Goal: Communication & Community: Answer question/provide support

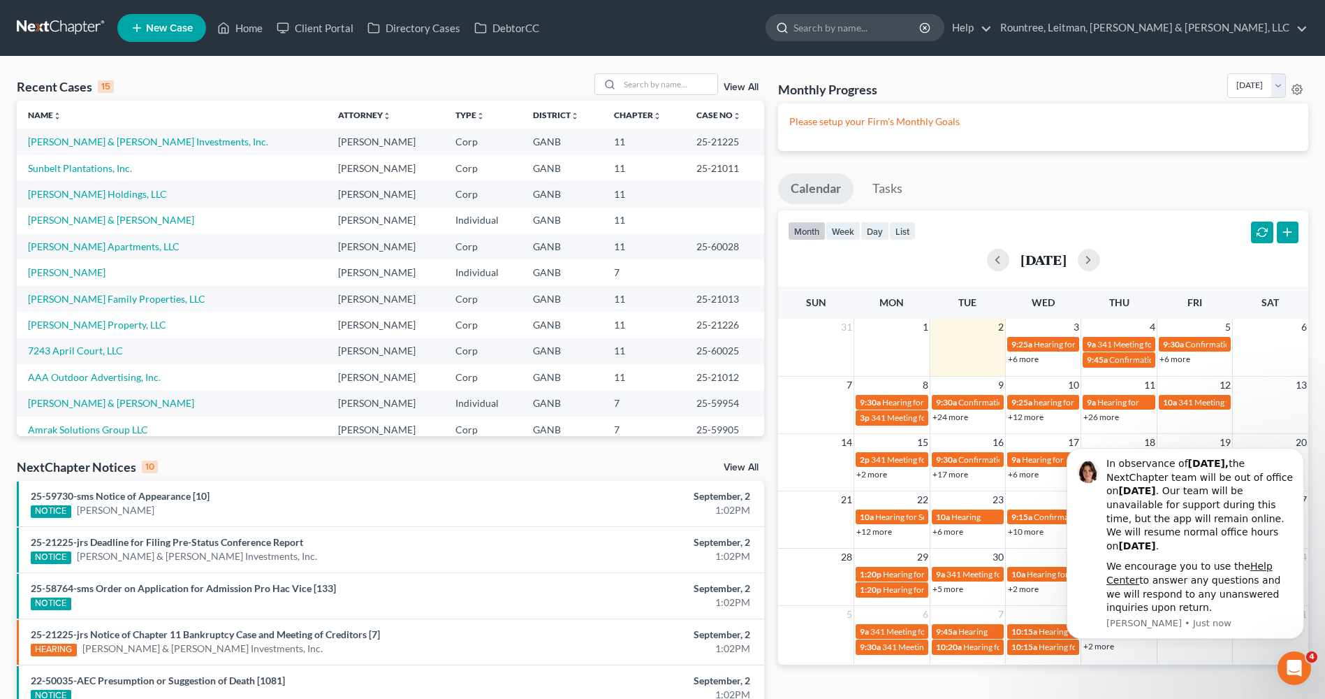
click at [921, 19] on input "search" at bounding box center [858, 28] width 128 height 26
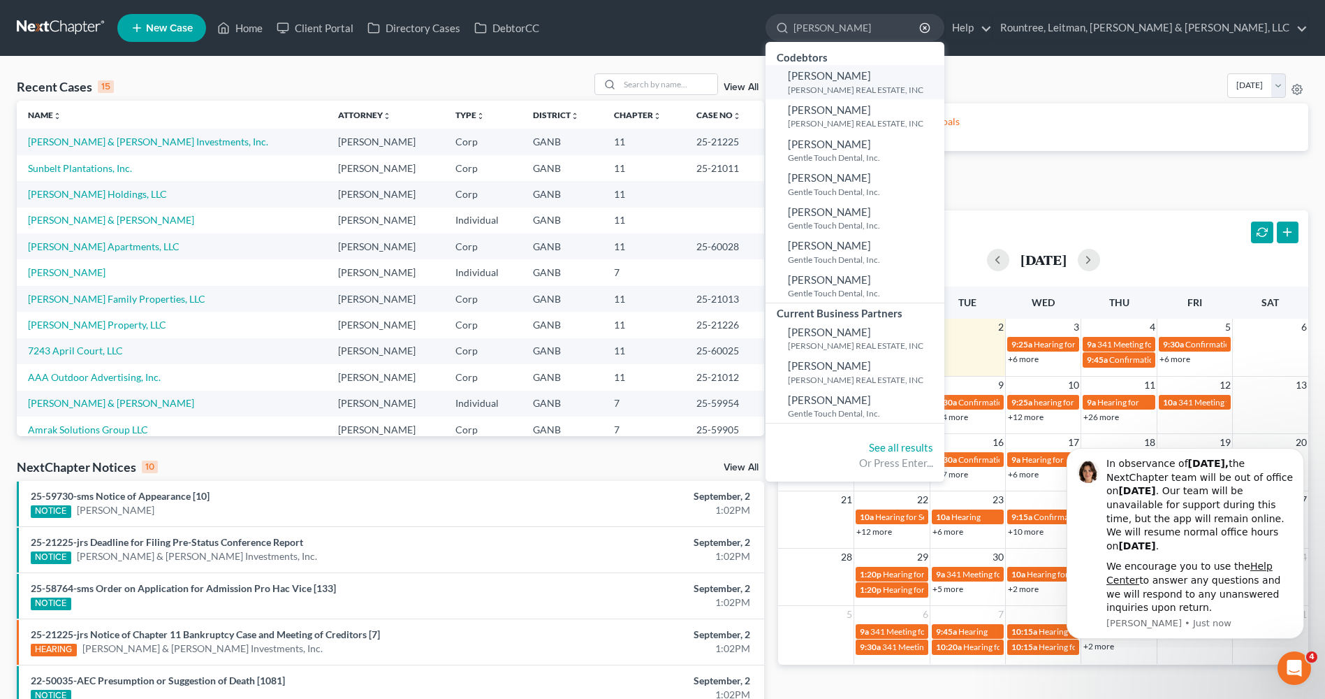
type input "[PERSON_NAME]"
click at [871, 82] on span "[PERSON_NAME]" at bounding box center [829, 75] width 83 height 13
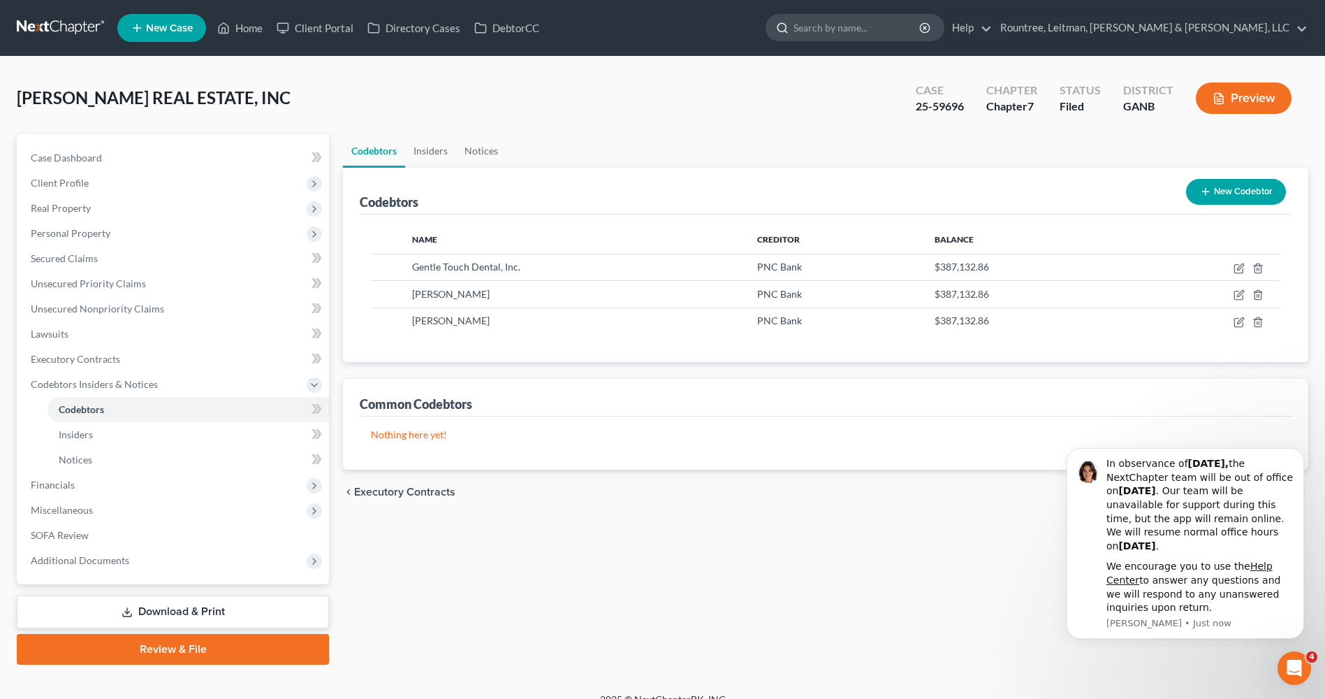
click at [974, 44] on ul "New Case Home Client Portal Directory Cases DebtorCC - No Result - See all resu…" at bounding box center [712, 28] width 1191 height 36
click at [921, 32] on input "search" at bounding box center [858, 28] width 128 height 26
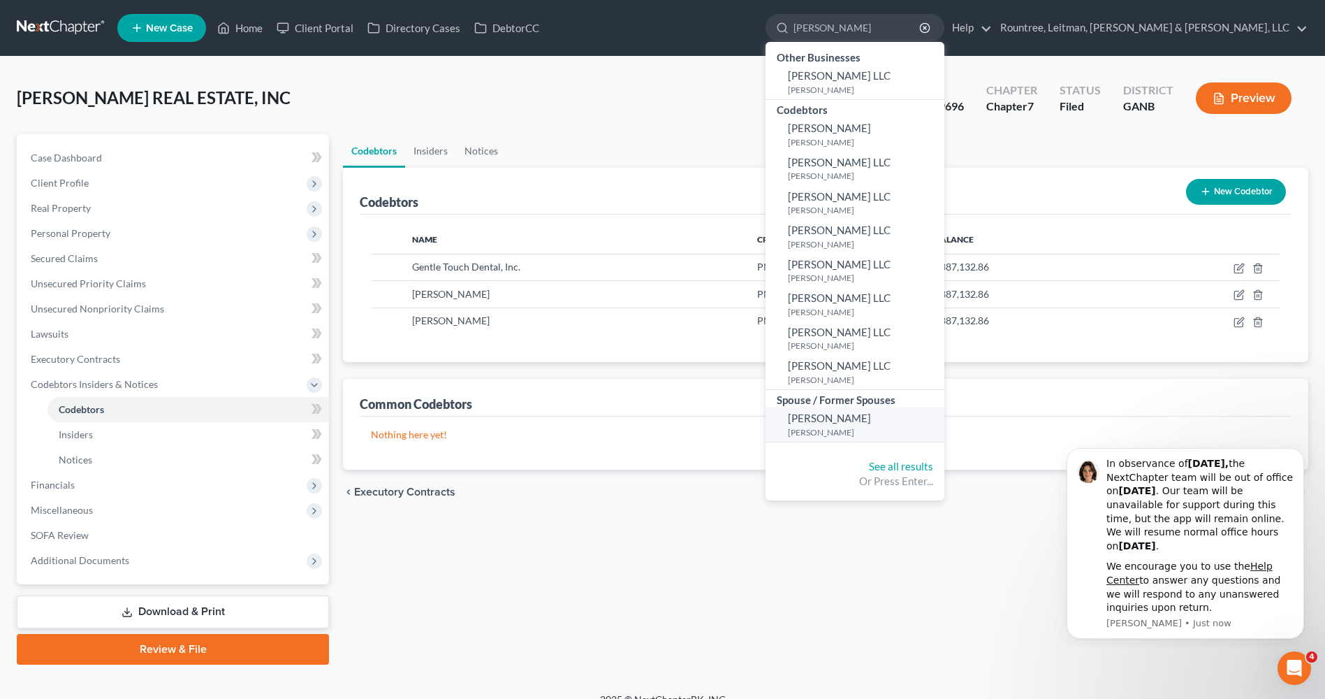
type input "[PERSON_NAME]"
click at [941, 426] on small "[PERSON_NAME]" at bounding box center [864, 432] width 153 height 12
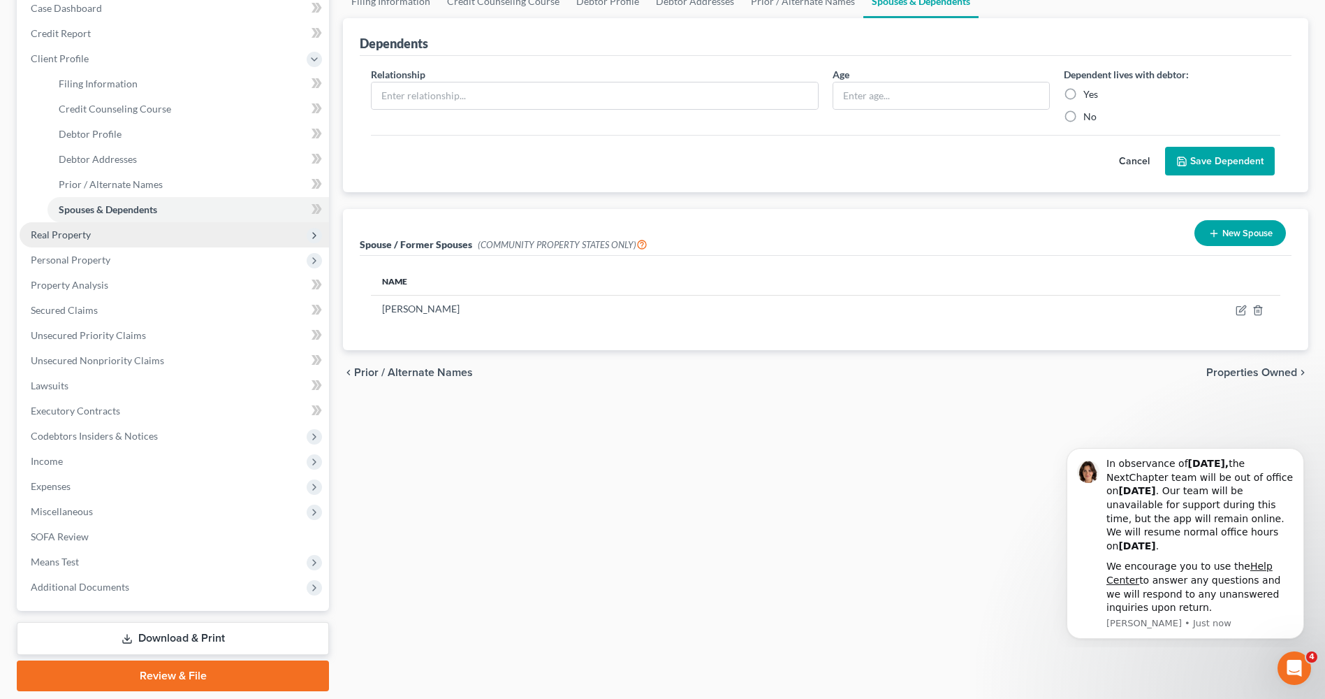
scroll to position [195, 0]
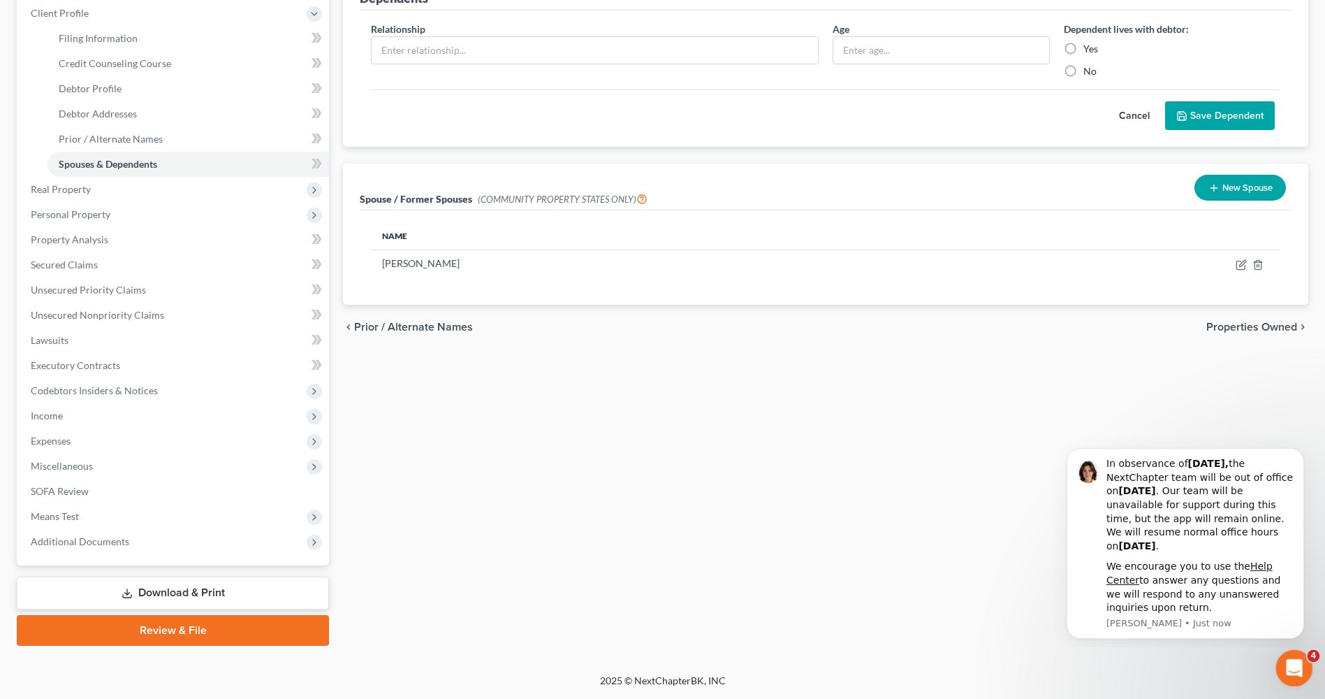
click at [1306, 670] on div "Open Intercom Messenger" at bounding box center [1292, 666] width 46 height 46
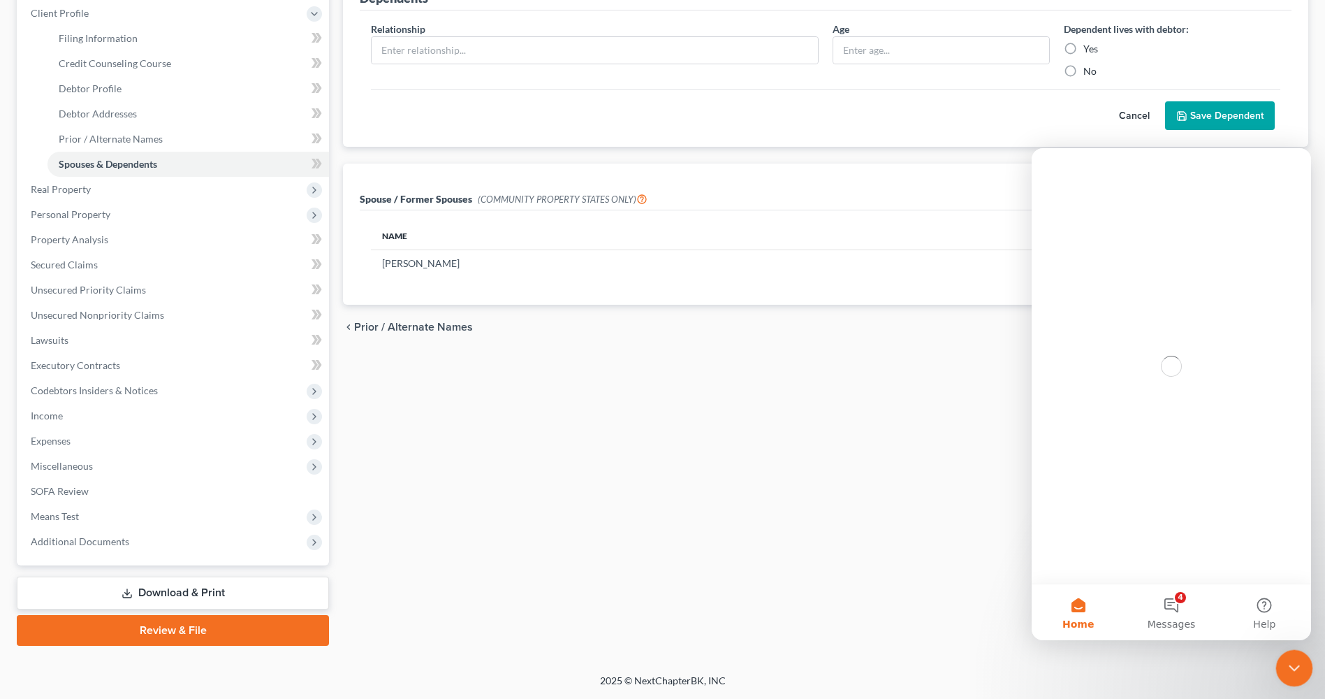
scroll to position [0, 0]
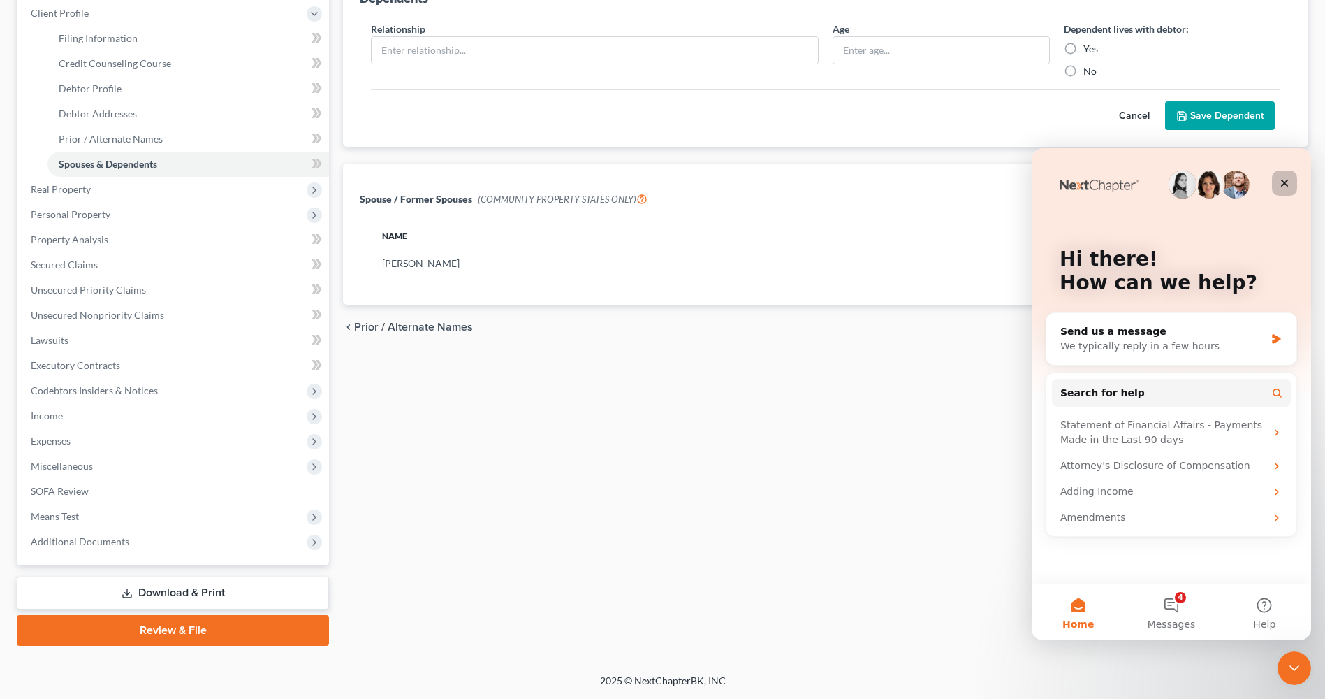
click at [1285, 184] on icon "Close" at bounding box center [1285, 184] width 8 height 8
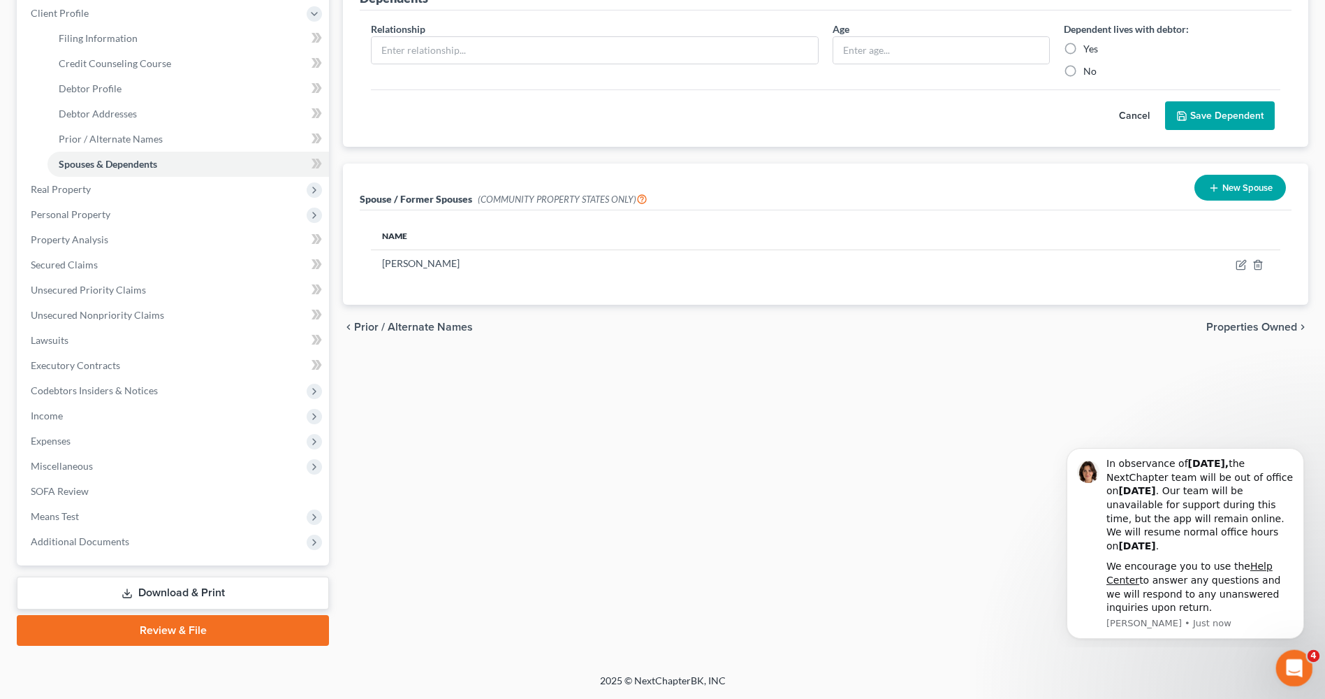
click at [1296, 660] on icon "Open Intercom Messenger" at bounding box center [1292, 666] width 23 height 23
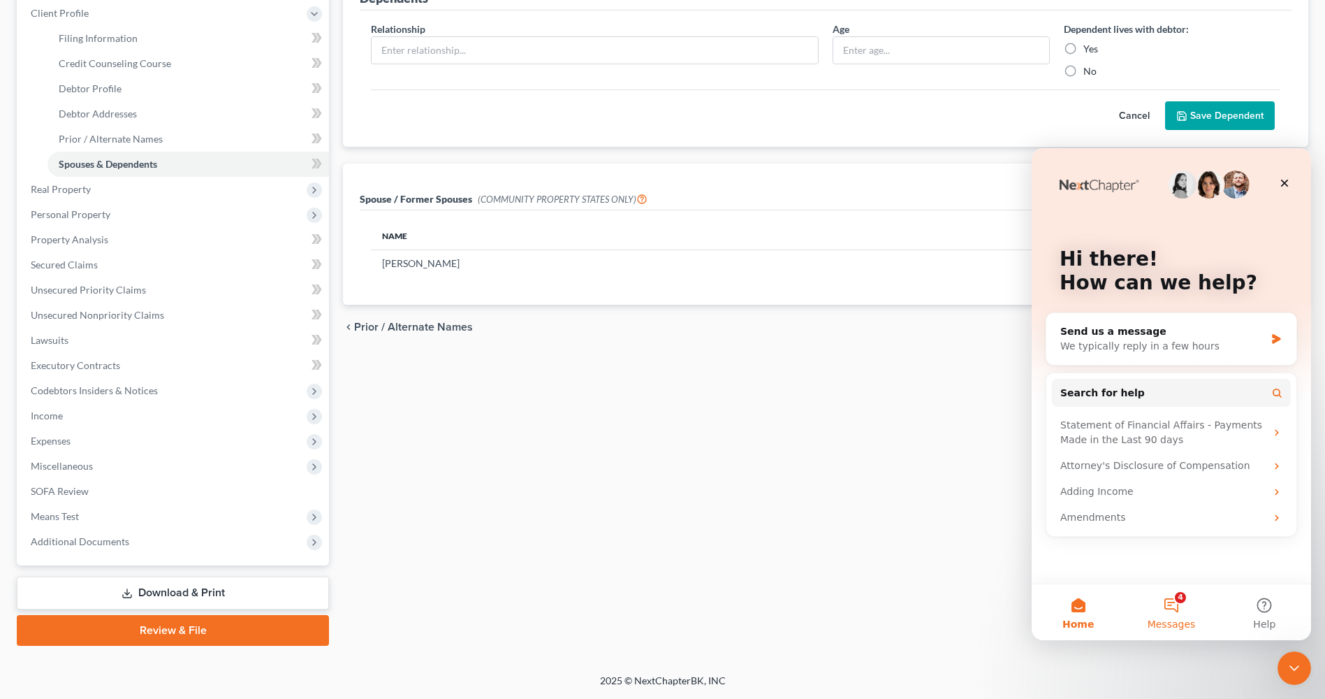
click at [1190, 601] on button "4 Messages" at bounding box center [1171, 612] width 93 height 56
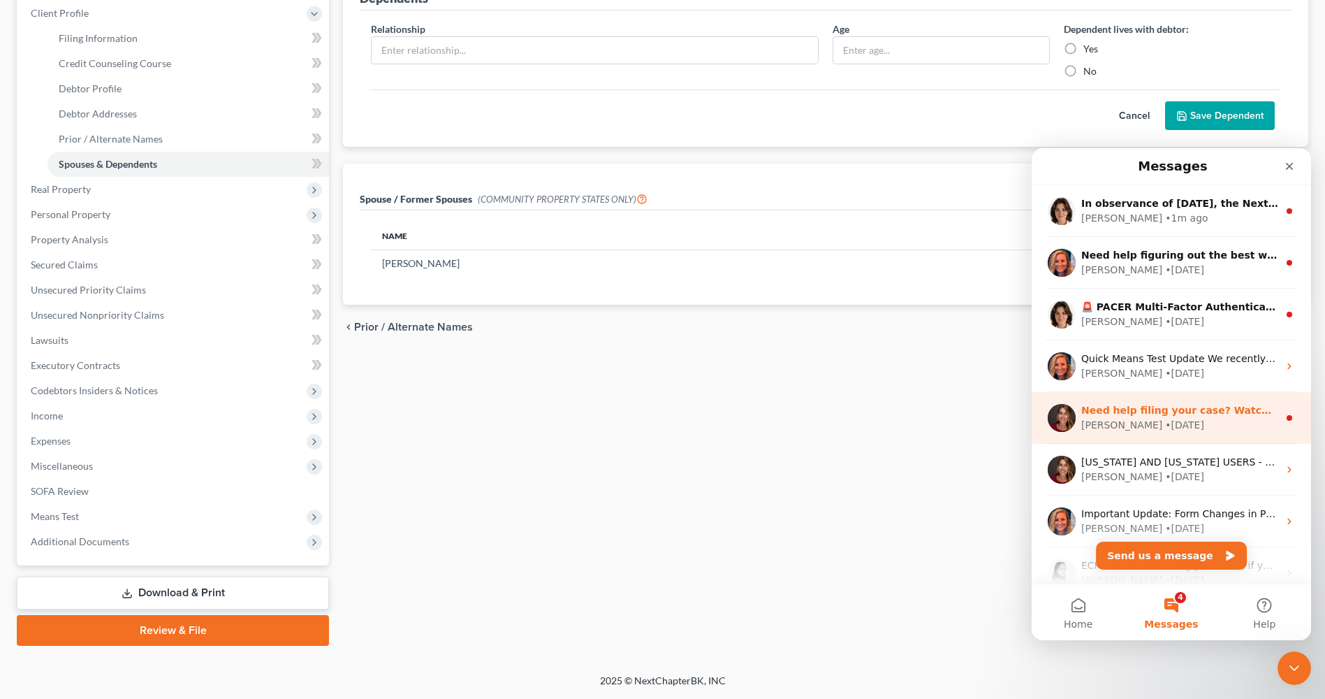
click at [1214, 427] on div "[PERSON_NAME] • [DATE]" at bounding box center [1179, 425] width 197 height 15
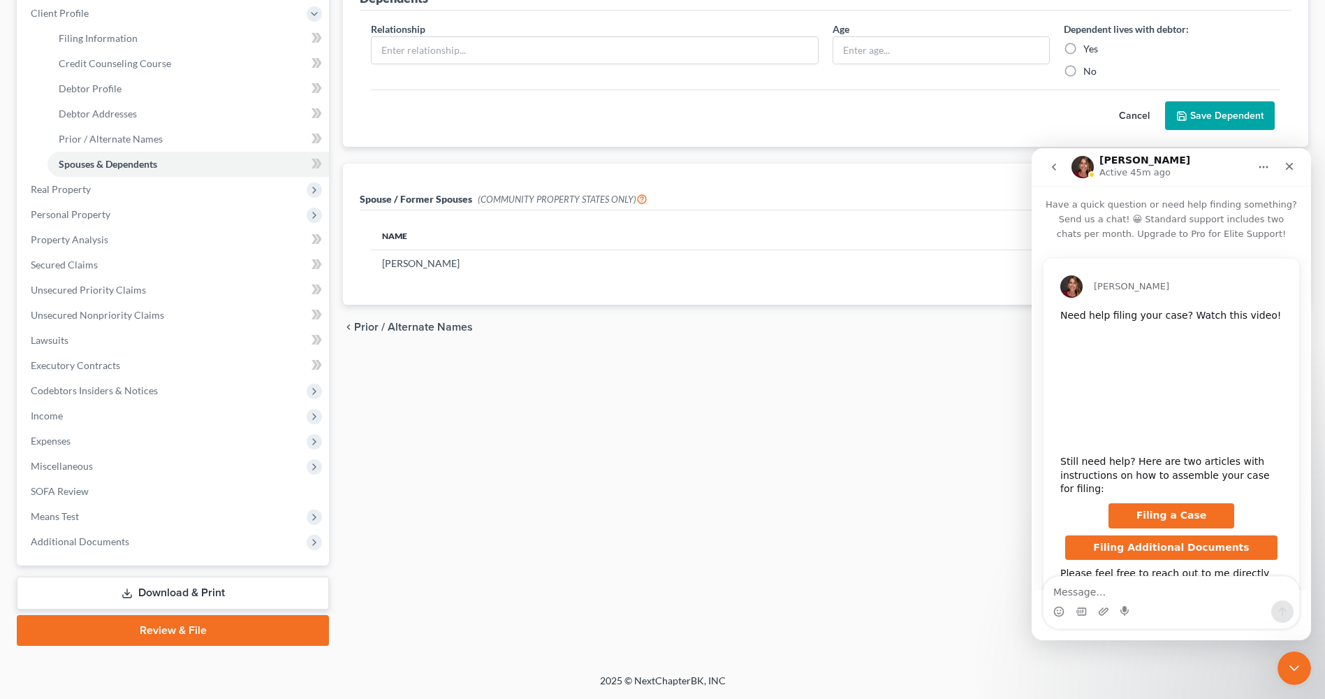
scroll to position [71, 0]
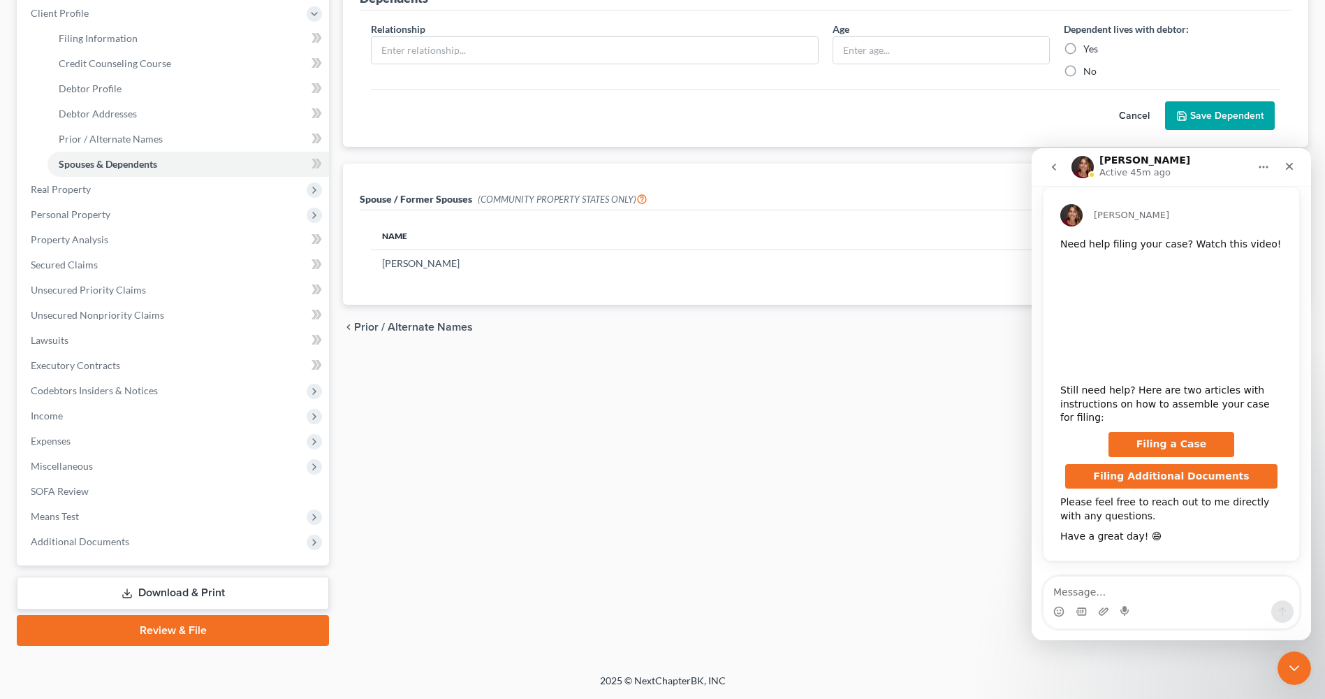
click at [1052, 166] on icon "go back" at bounding box center [1054, 166] width 11 height 11
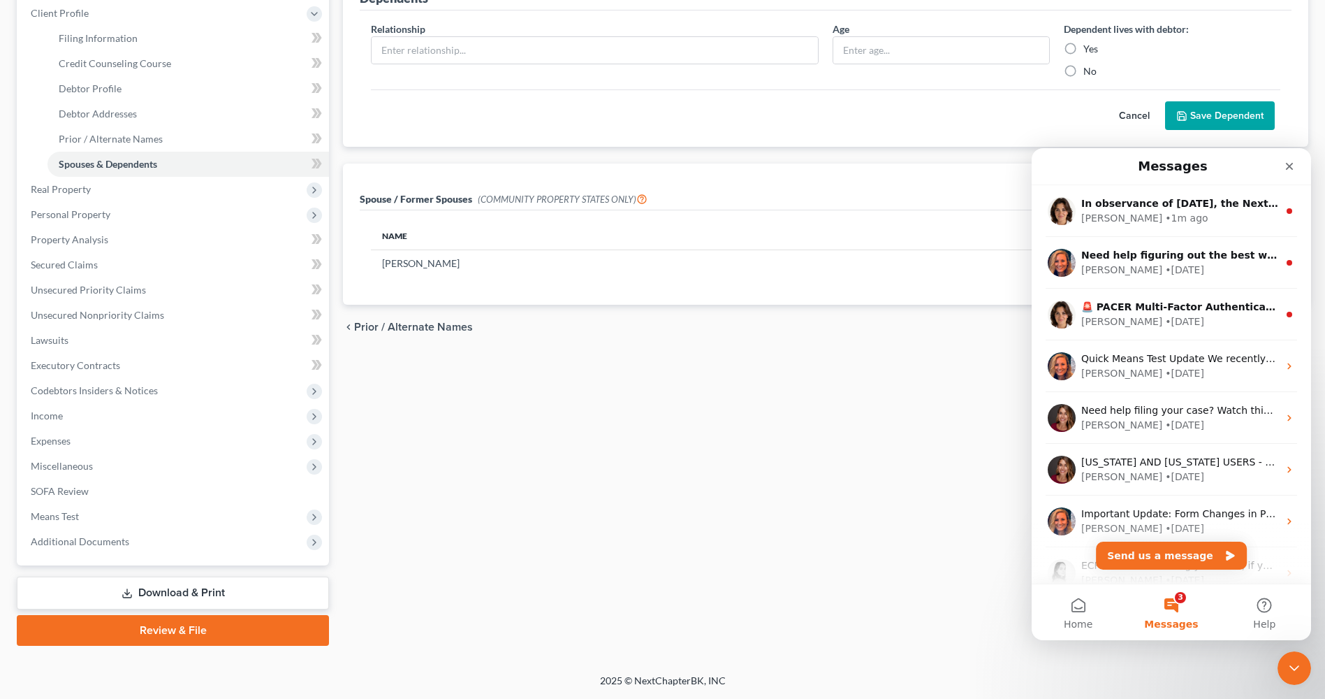
scroll to position [0, 0]
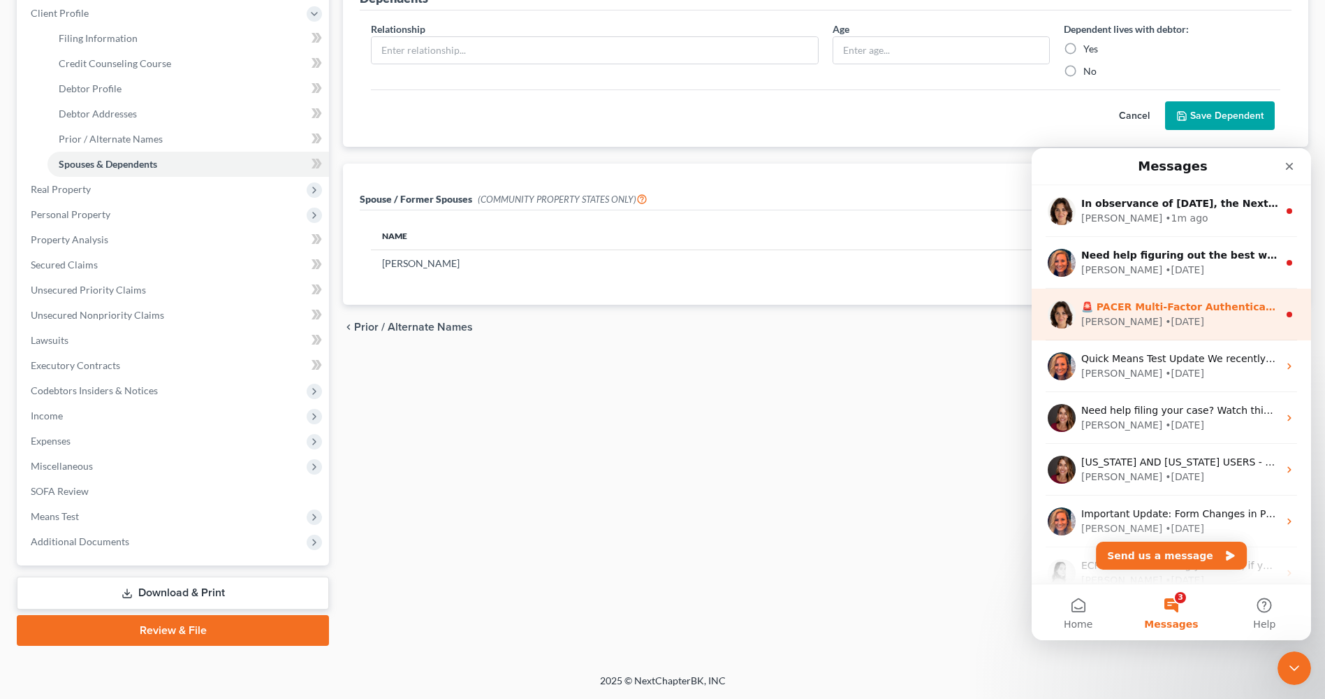
click at [1159, 319] on div "[PERSON_NAME] • [DATE]" at bounding box center [1179, 321] width 197 height 15
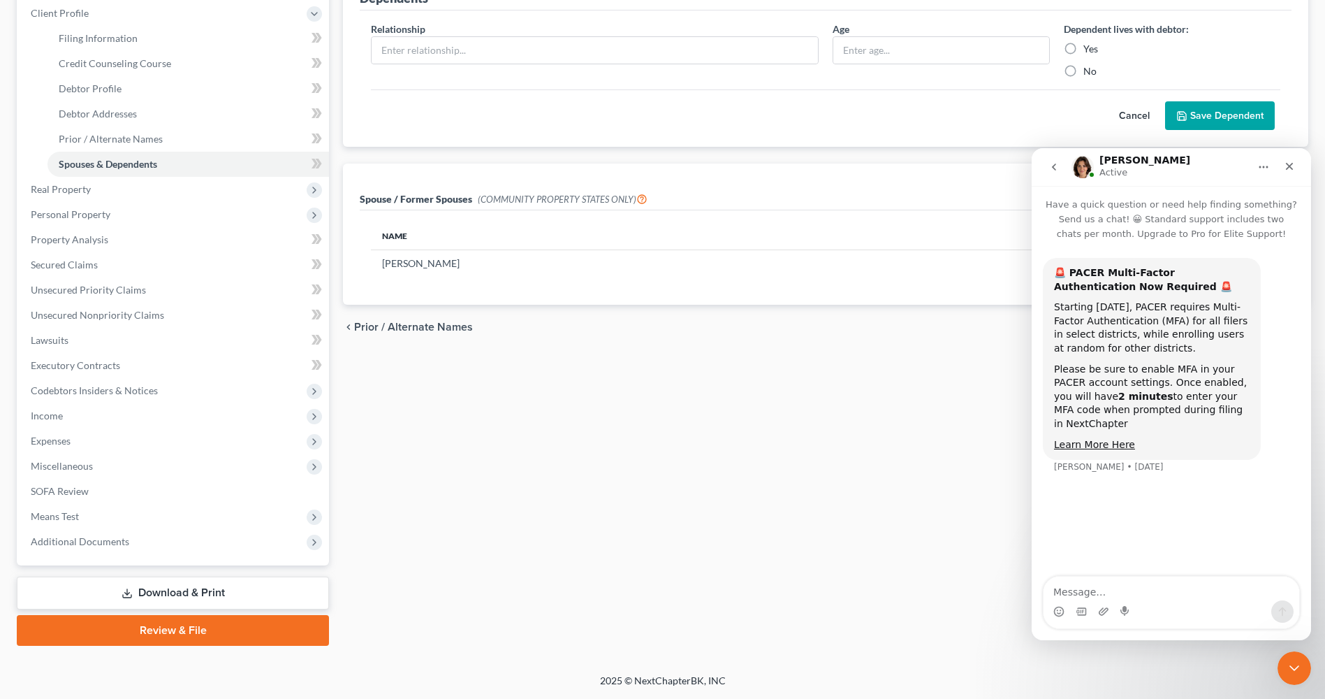
click at [1060, 167] on button "go back" at bounding box center [1054, 167] width 27 height 27
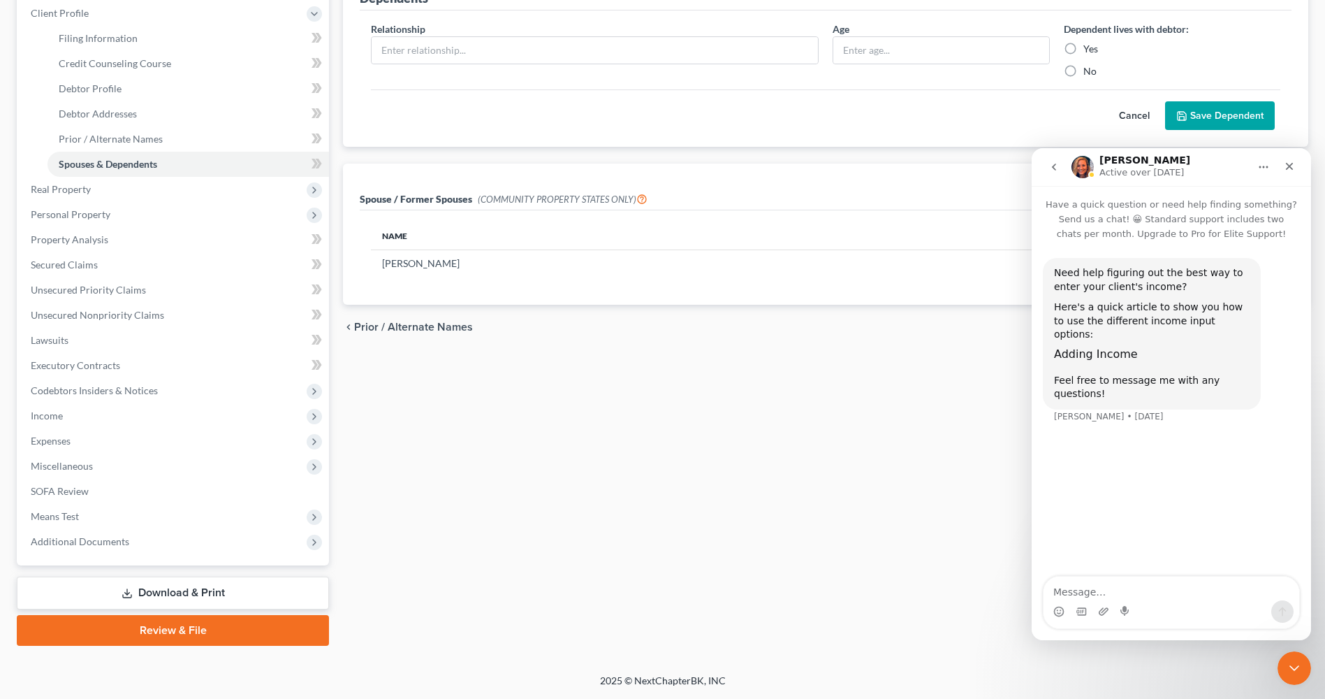
click at [1055, 177] on button "go back" at bounding box center [1054, 167] width 27 height 27
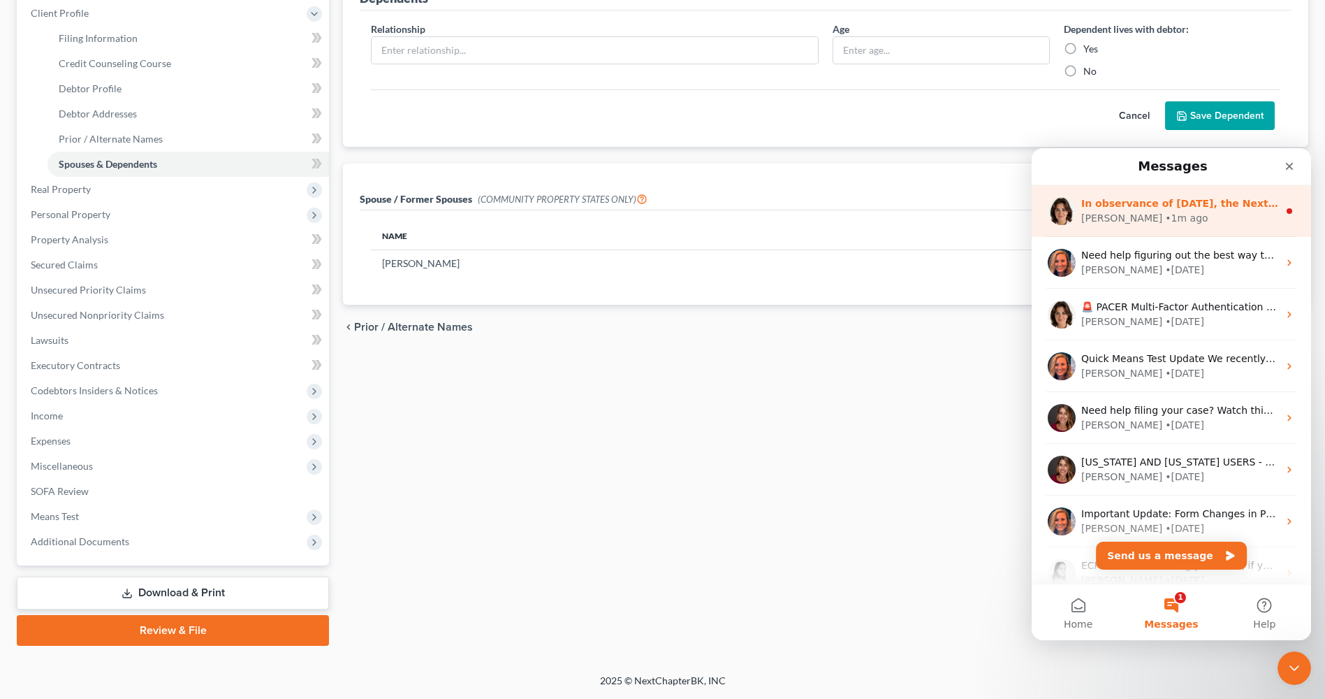
click at [1140, 228] on div "In observance of [DATE], the NextChapter team will be out of office [DATE][DATE…" at bounding box center [1171, 211] width 279 height 52
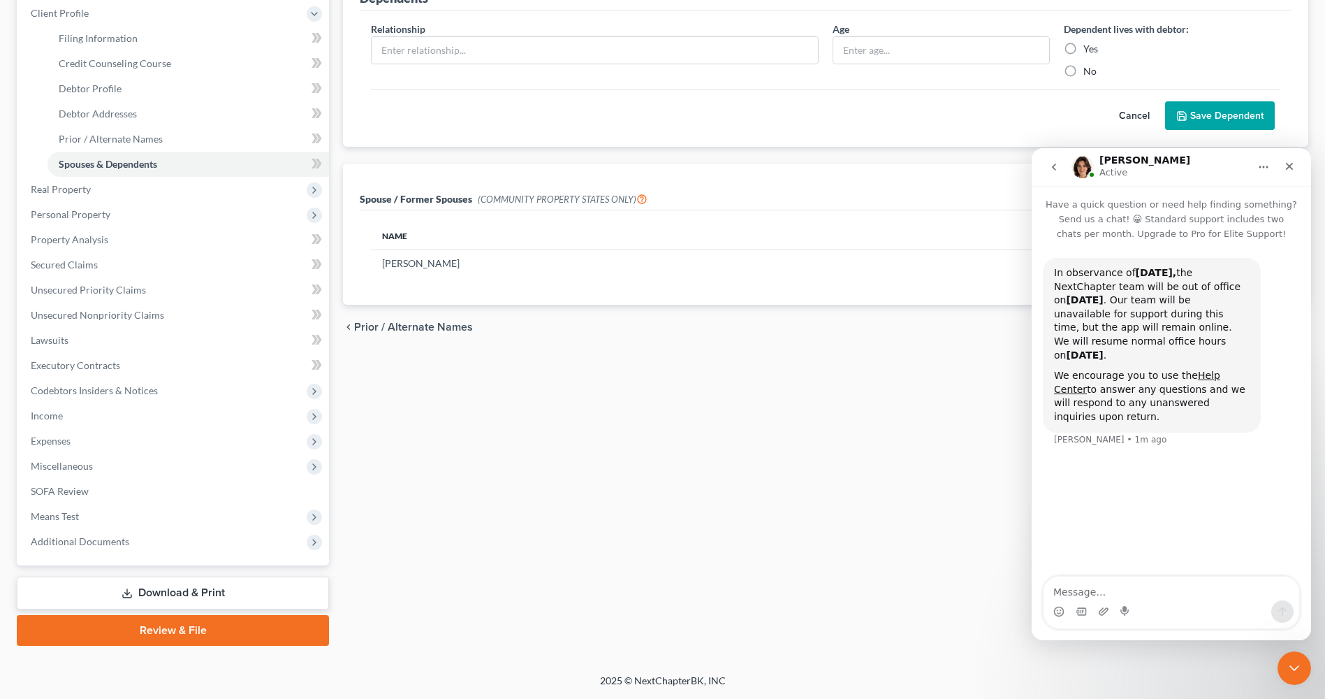
click at [1056, 173] on button "go back" at bounding box center [1054, 167] width 27 height 27
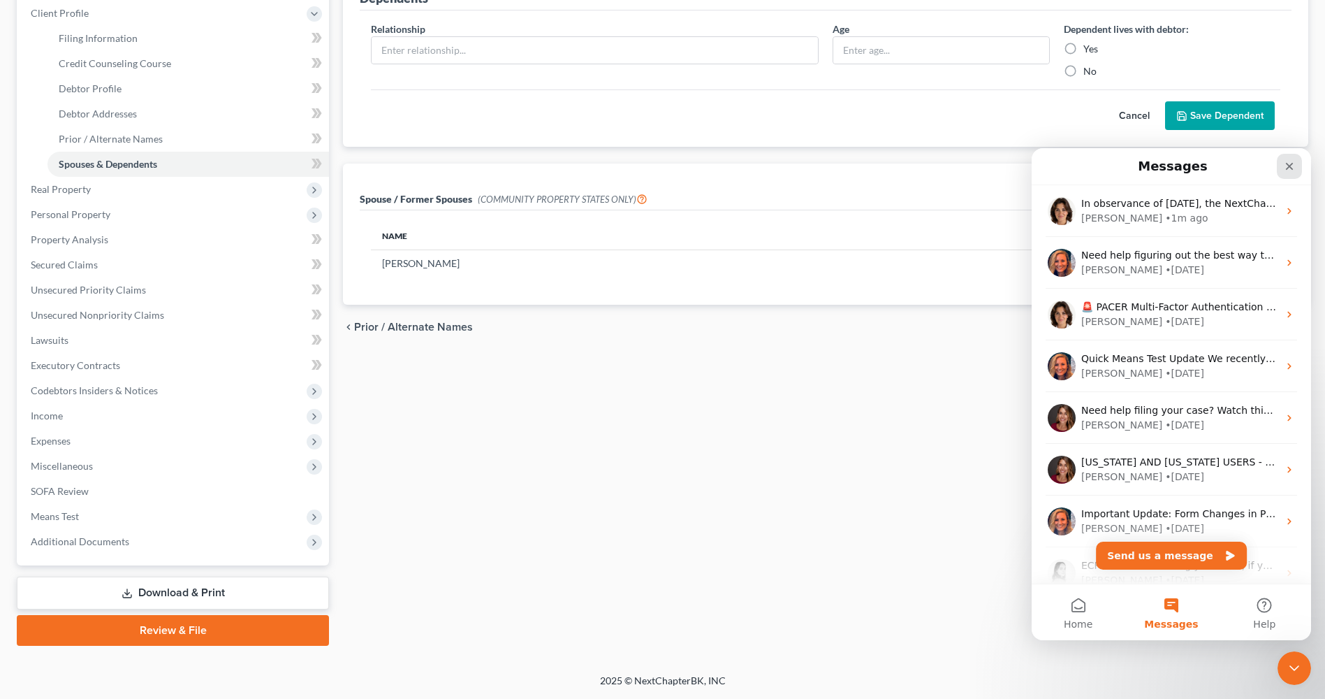
click at [1287, 172] on div "Close" at bounding box center [1289, 166] width 25 height 25
